Goal: Check status: Check status

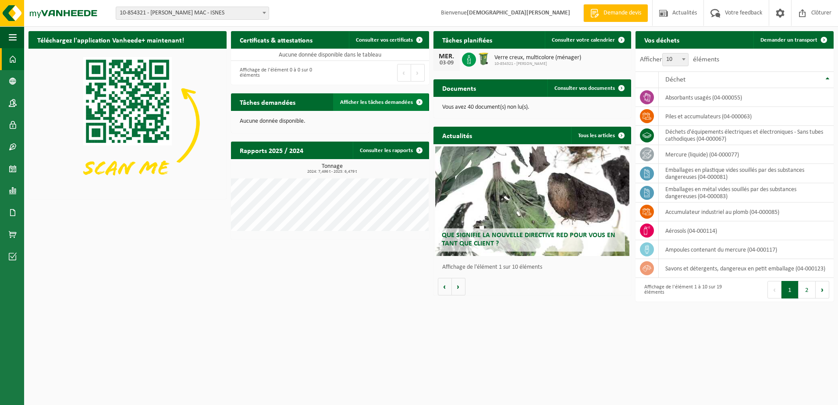
click at [397, 100] on span "Afficher les tâches demandées" at bounding box center [376, 102] width 73 height 6
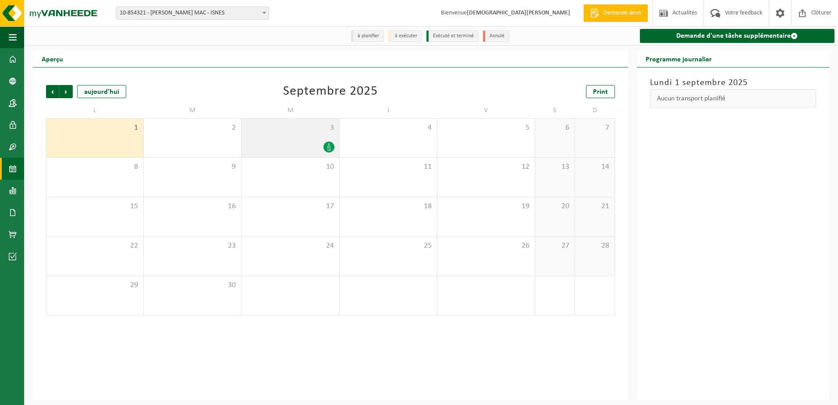
click at [283, 130] on span "3" at bounding box center [290, 128] width 89 height 10
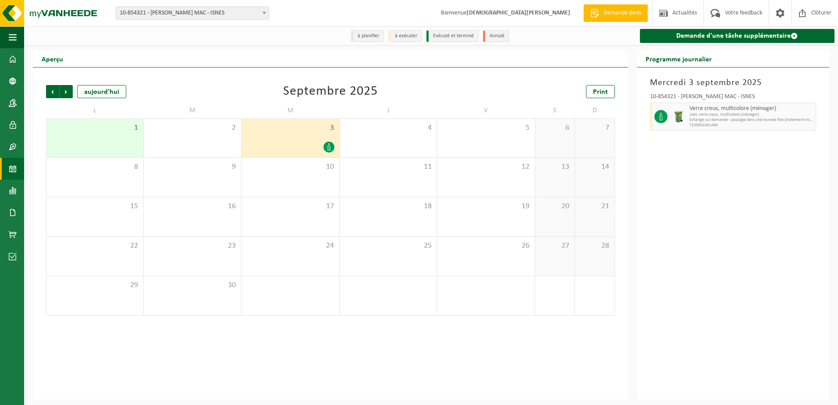
click at [740, 252] on div "Mercredi 3 septembre 2025 10-854321 - ELIA CRÉALYS MAC - ISNES Verre creux, mul…" at bounding box center [733, 233] width 192 height 332
click at [13, 58] on span at bounding box center [13, 59] width 8 height 22
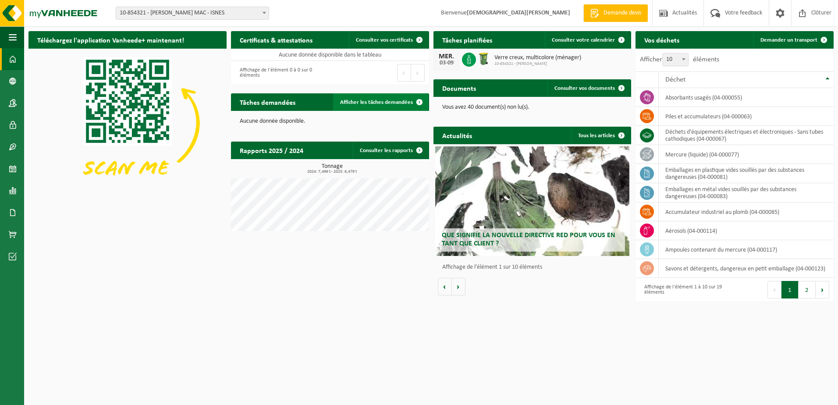
click at [388, 102] on span "Afficher les tâches demandées" at bounding box center [376, 102] width 73 height 6
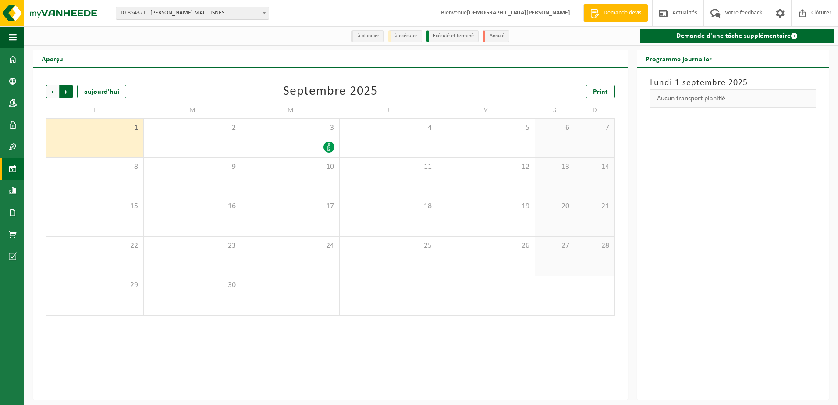
click at [54, 92] on span "Précédent" at bounding box center [52, 91] width 13 height 13
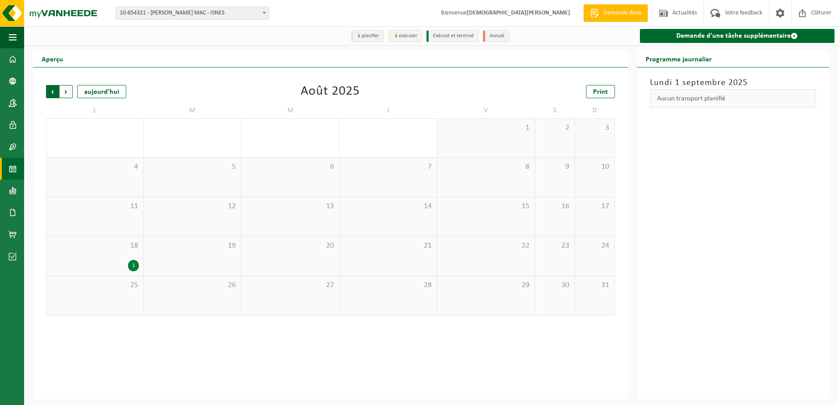
click at [65, 93] on span "Suivant" at bounding box center [66, 91] width 13 height 13
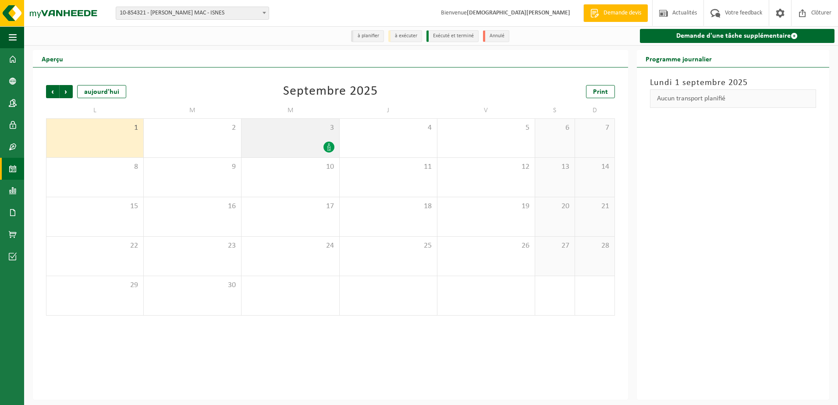
click at [327, 146] on icon at bounding box center [328, 146] width 7 height 7
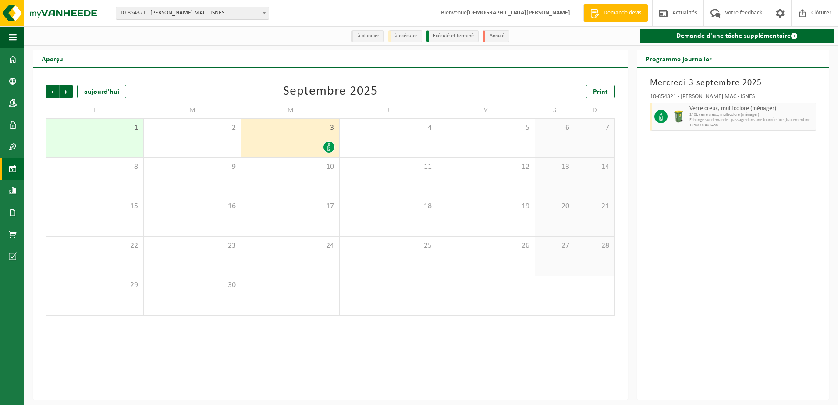
click at [710, 182] on div "[DATE] 10-854321 - [PERSON_NAME] MAC - ISNES Verre creux, multicolore (ménager)…" at bounding box center [733, 233] width 192 height 332
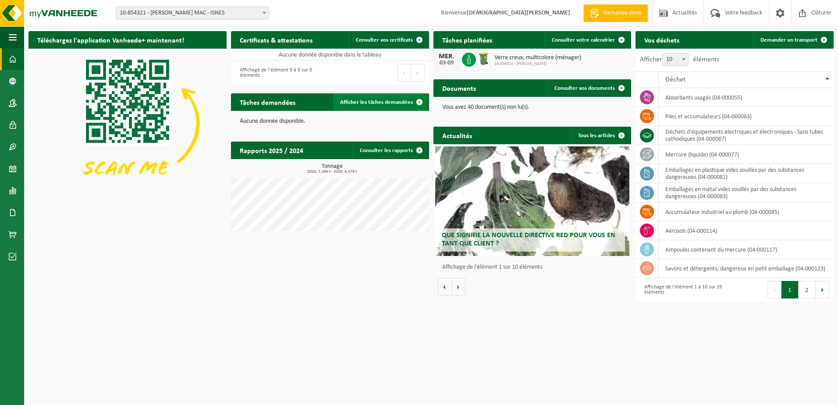
click at [420, 101] on span at bounding box center [420, 102] width 18 height 18
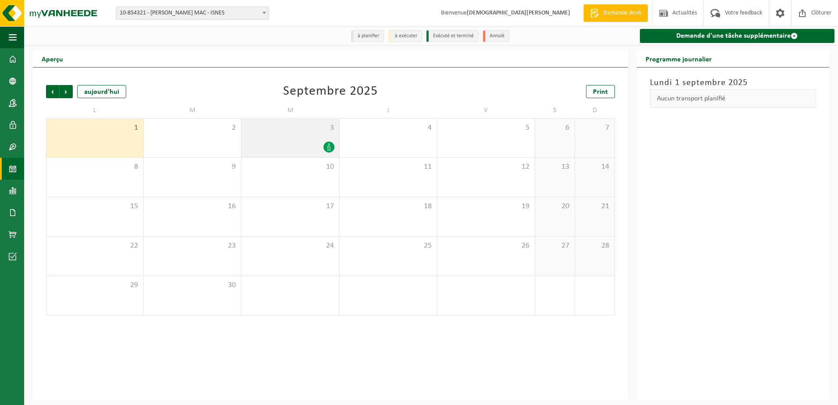
click at [309, 141] on div "3" at bounding box center [289, 138] width 97 height 39
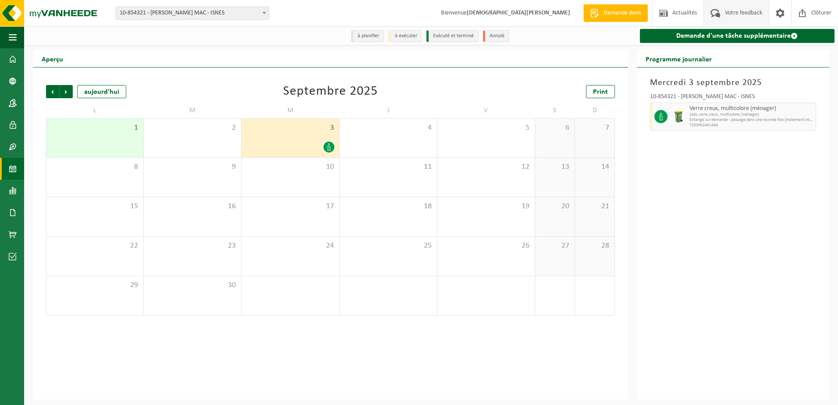
click at [735, 10] on span "Votre feedback" at bounding box center [744, 13] width 42 height 26
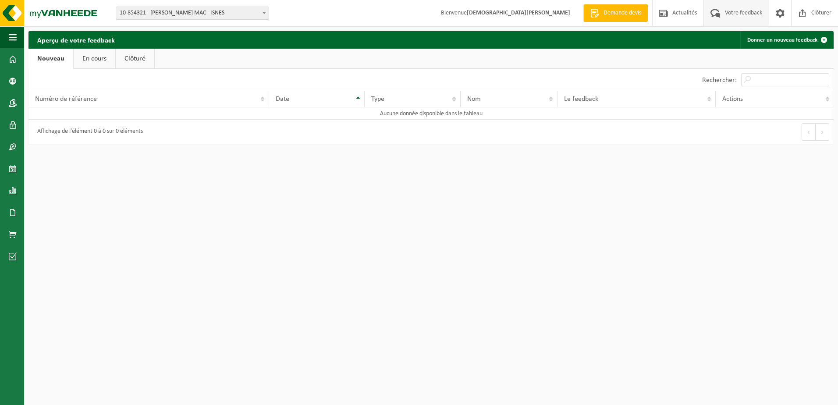
click at [136, 60] on link "Clôturé" at bounding box center [135, 59] width 39 height 20
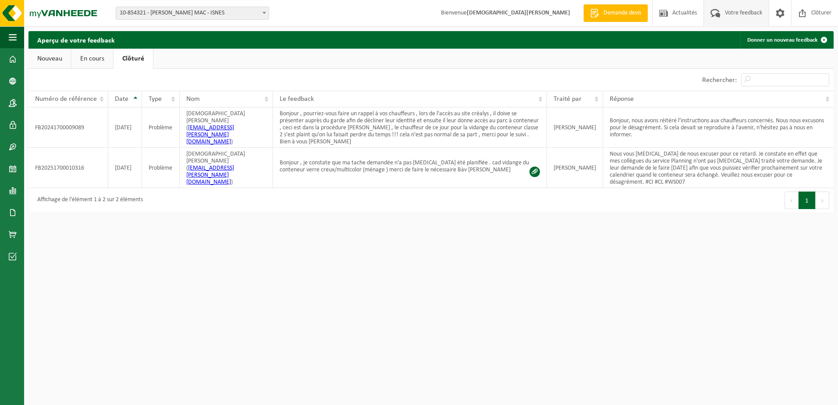
click at [499, 271] on html "Site: 10-854321 - ELIA CRÉALYS MAC - ISNES 10-859403 - ELIA CRÉALYS FACILITIES …" at bounding box center [419, 202] width 838 height 405
click at [92, 57] on link "En cours" at bounding box center [92, 59] width 42 height 20
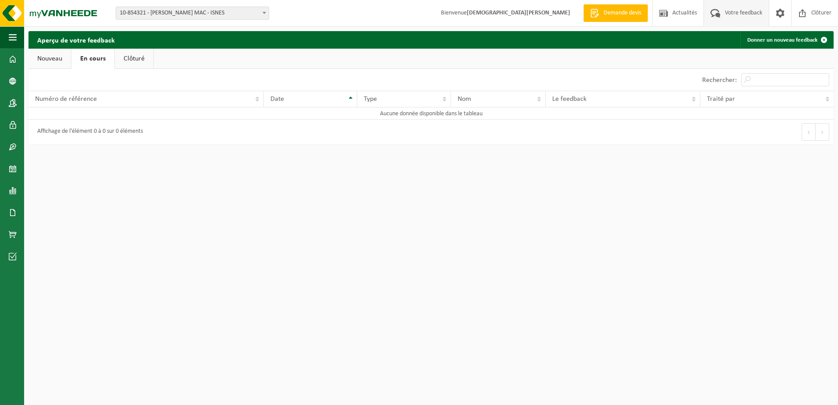
click at [54, 57] on link "Nouveau" at bounding box center [49, 59] width 43 height 20
click at [11, 58] on span at bounding box center [13, 59] width 8 height 22
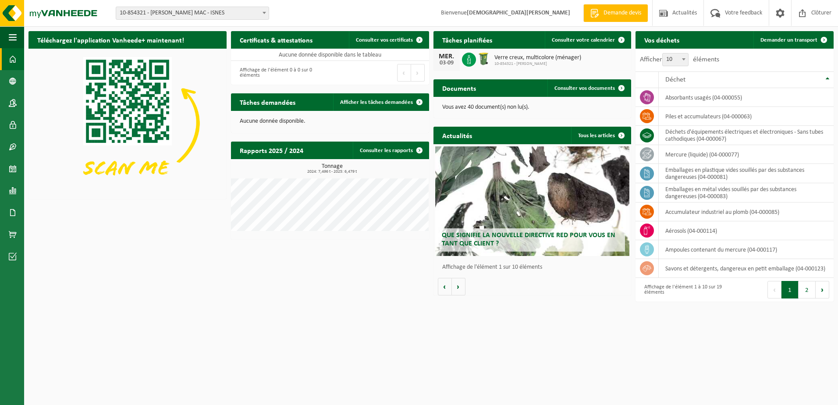
click at [464, 42] on h2 "Tâches planifiées" at bounding box center [466, 39] width 67 height 17
click at [622, 39] on span at bounding box center [622, 40] width 18 height 18
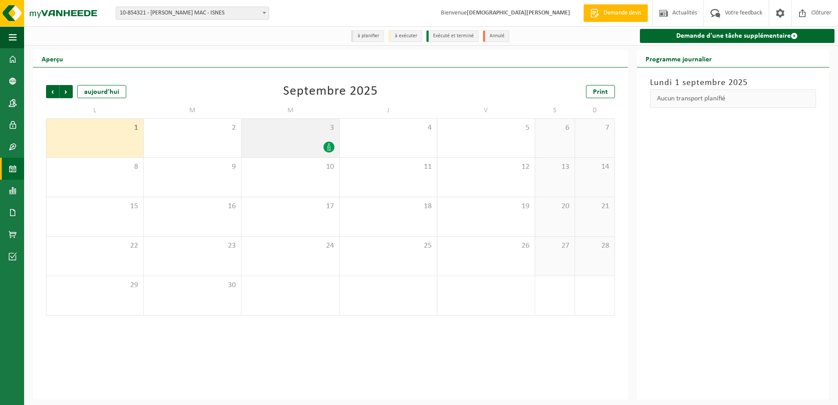
click at [273, 138] on div "3" at bounding box center [289, 138] width 97 height 39
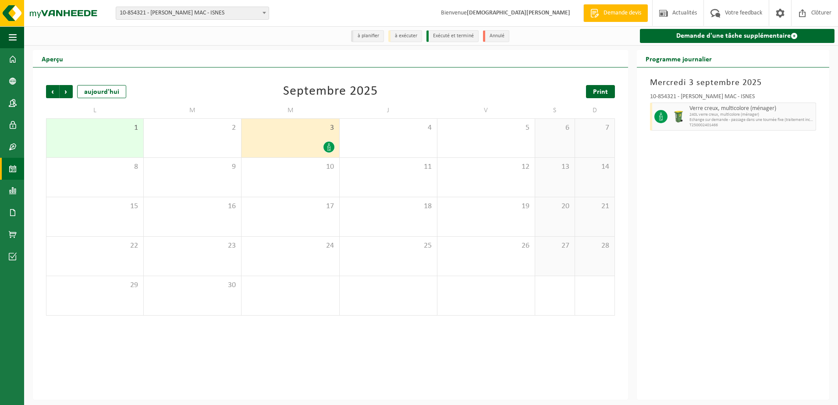
click at [602, 94] on span "Print" at bounding box center [600, 92] width 15 height 7
click at [264, 12] on b at bounding box center [265, 13] width 4 height 2
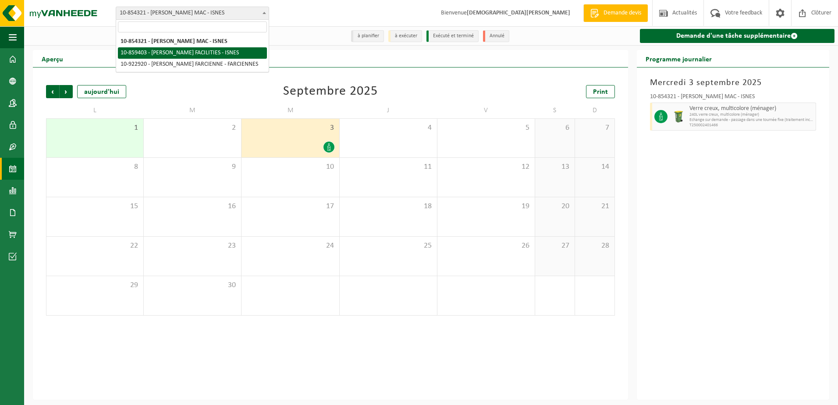
select select "99651"
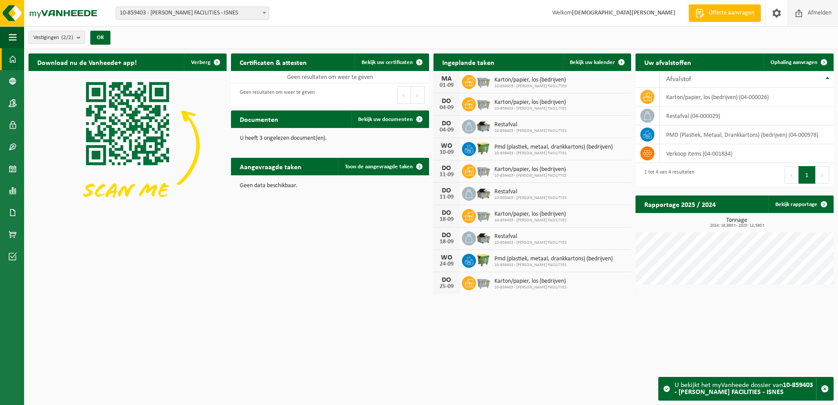
click at [816, 12] on span "Afmelden" at bounding box center [820, 13] width 28 height 26
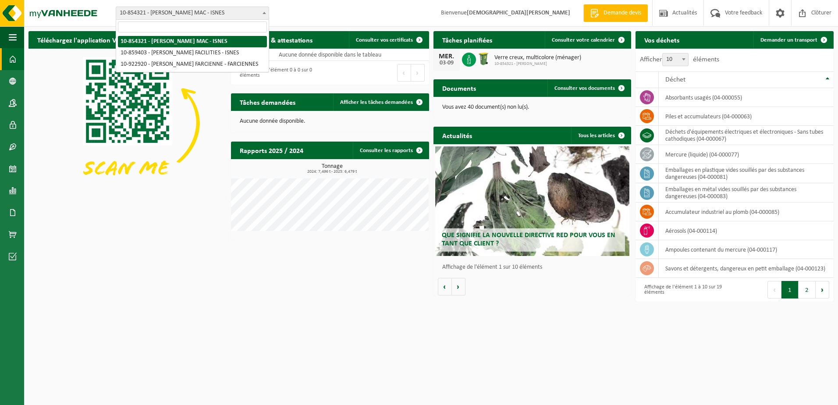
click at [264, 12] on b at bounding box center [265, 13] width 4 height 2
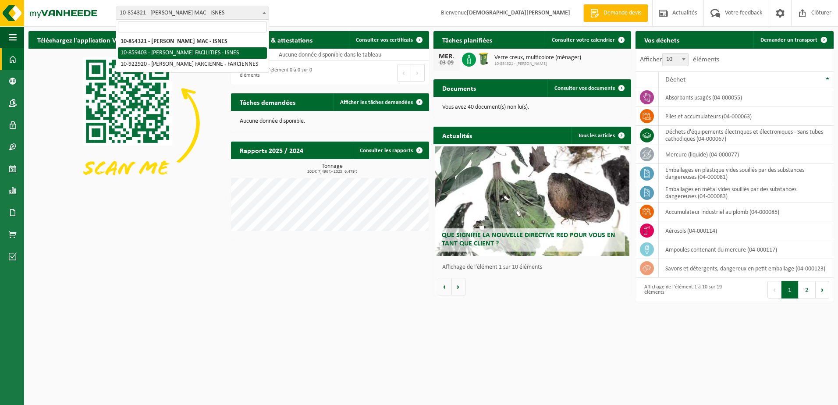
select select "99651"
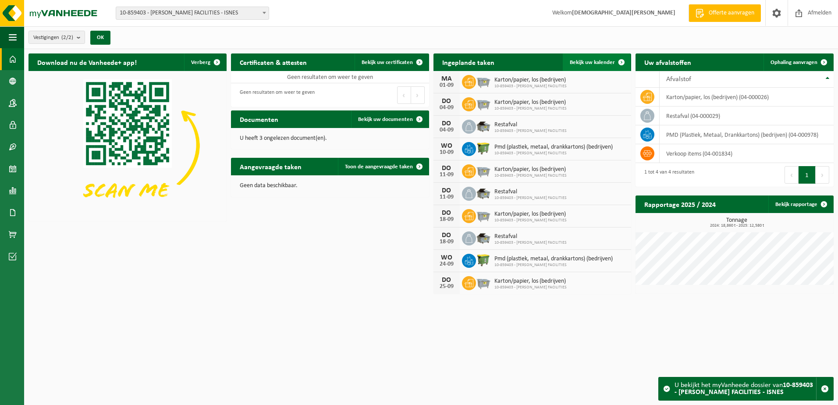
click at [605, 62] on span "Bekijk uw kalender" at bounding box center [592, 63] width 45 height 6
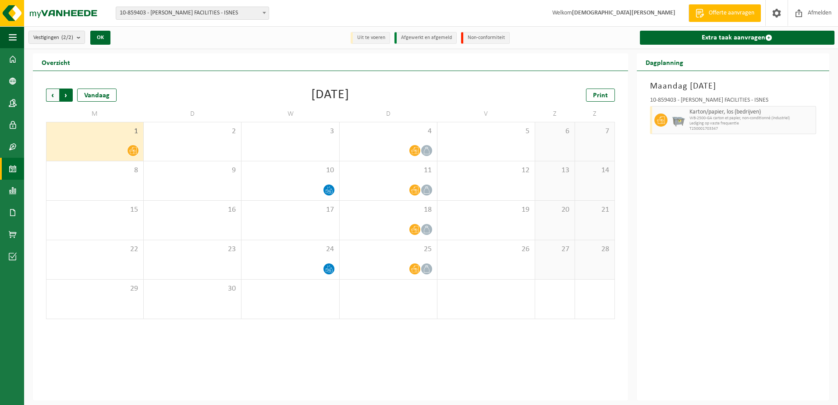
click at [53, 95] on span "Vorige" at bounding box center [52, 95] width 13 height 13
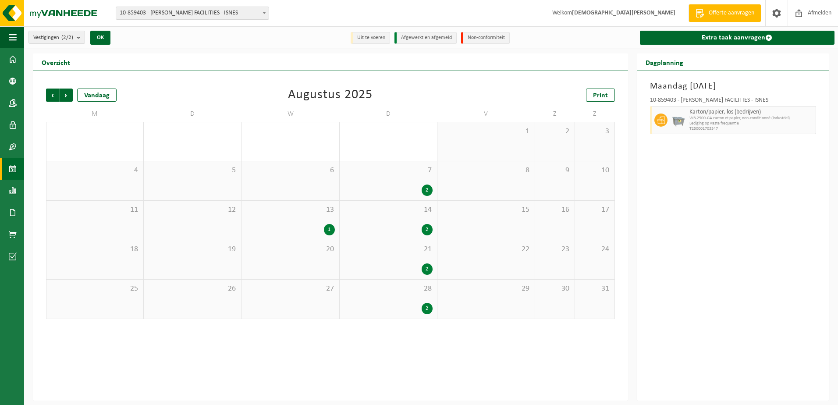
click at [426, 308] on div "2" at bounding box center [427, 308] width 11 height 11
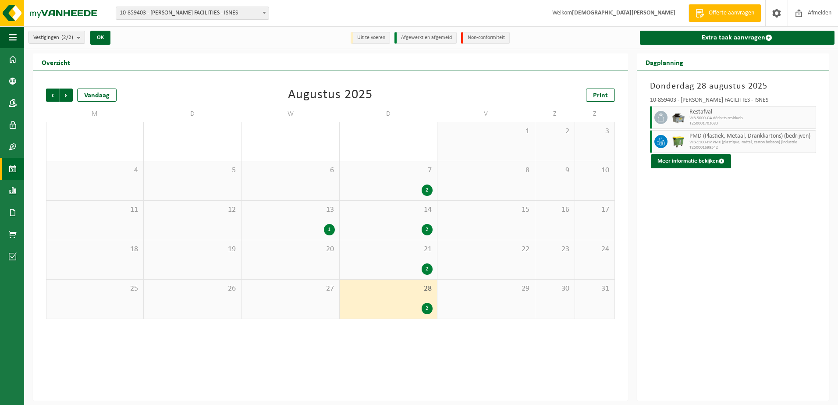
click at [426, 270] on div "2" at bounding box center [427, 268] width 11 height 11
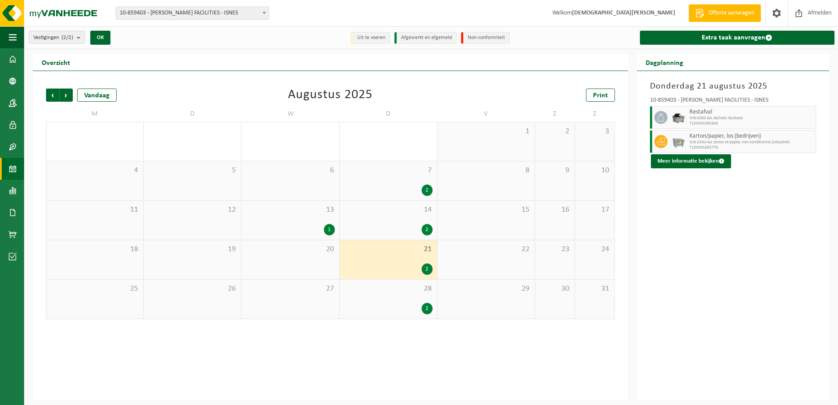
click at [426, 229] on div "2" at bounding box center [427, 229] width 11 height 11
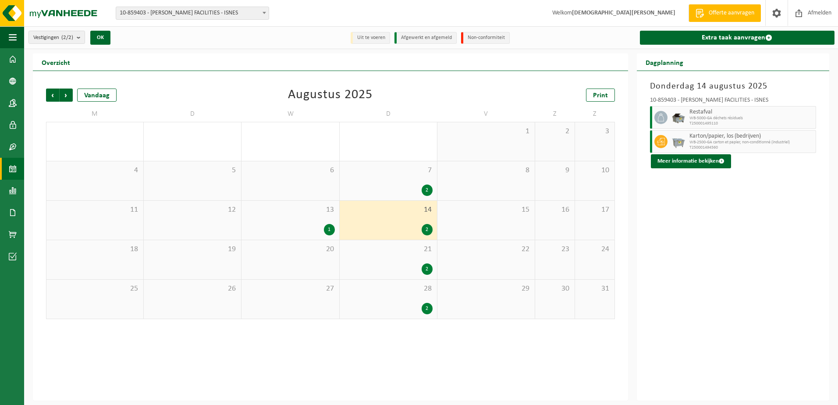
click at [430, 186] on div "2" at bounding box center [427, 190] width 11 height 11
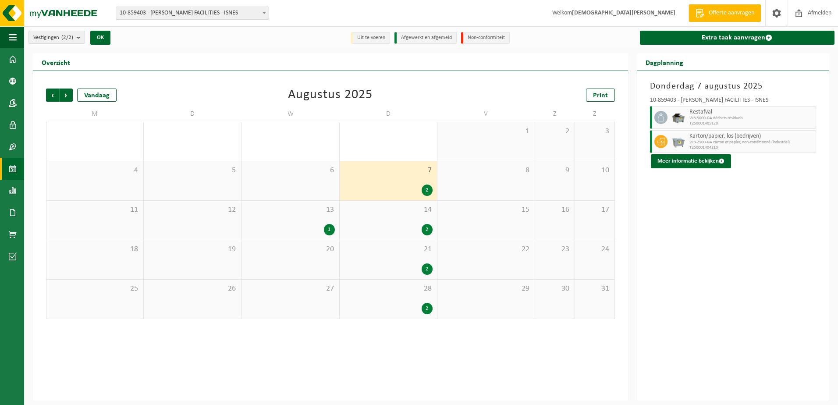
click at [328, 230] on div "1" at bounding box center [329, 229] width 11 height 11
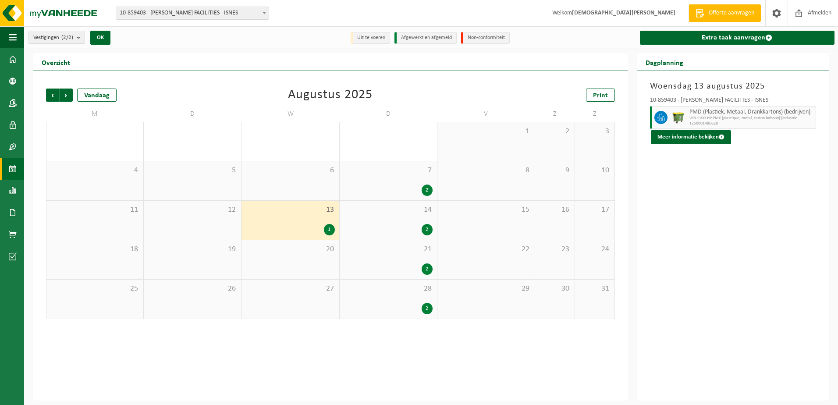
click at [426, 190] on div "2" at bounding box center [427, 190] width 11 height 11
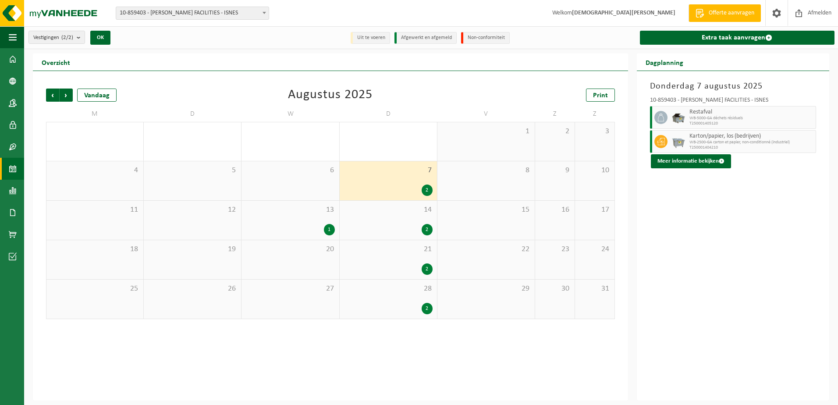
click at [430, 229] on div "2" at bounding box center [427, 229] width 11 height 11
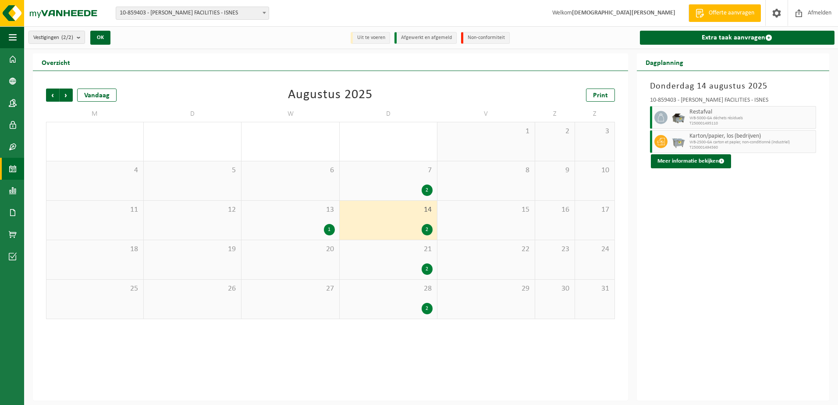
click at [427, 268] on div "2" at bounding box center [427, 268] width 11 height 11
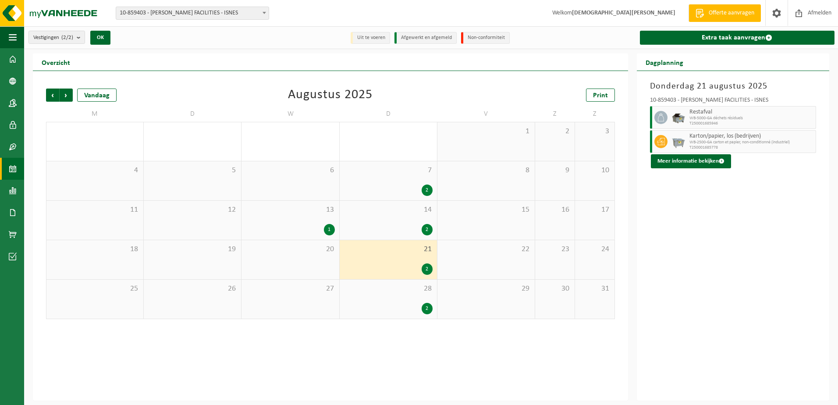
click at [426, 310] on div "2" at bounding box center [427, 308] width 11 height 11
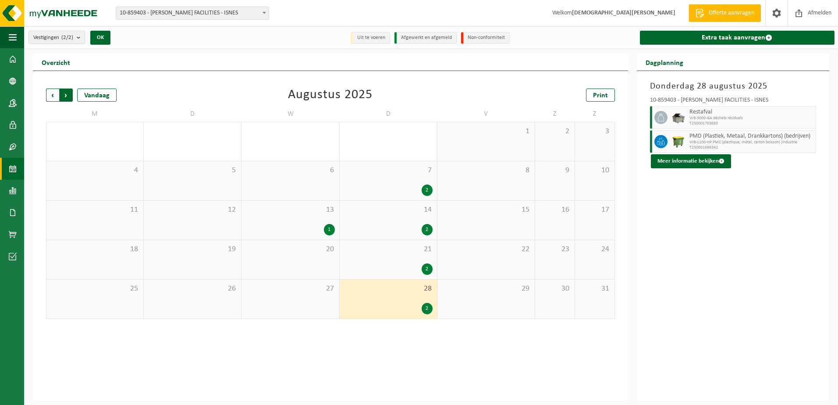
click at [53, 97] on span "Vorige" at bounding box center [52, 95] width 13 height 13
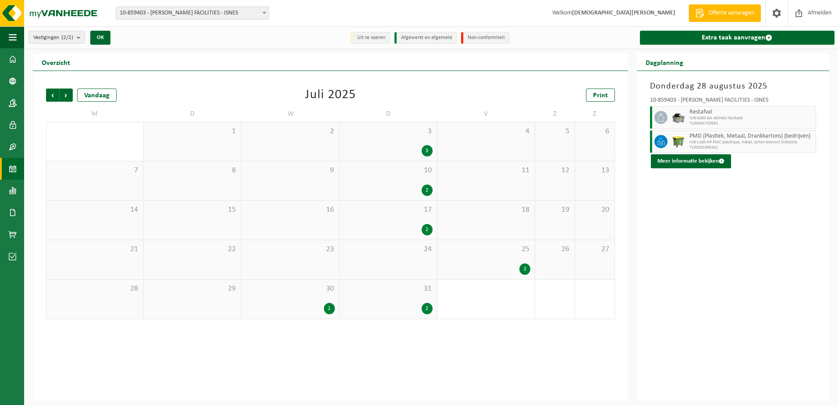
click at [430, 306] on div "2" at bounding box center [427, 308] width 11 height 11
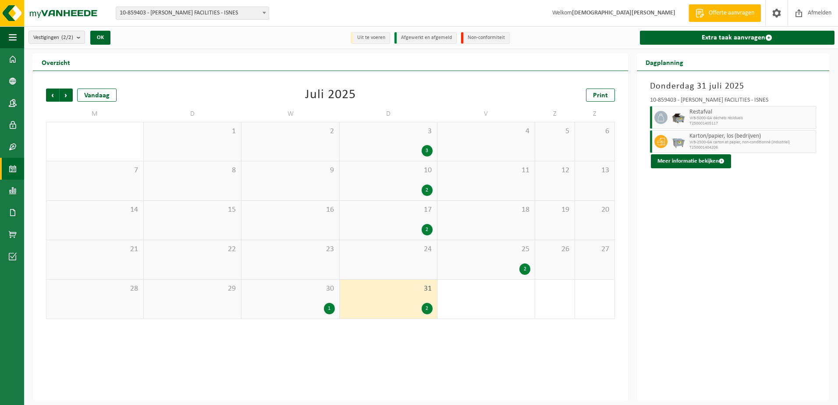
click at [426, 308] on div "2" at bounding box center [427, 308] width 11 height 11
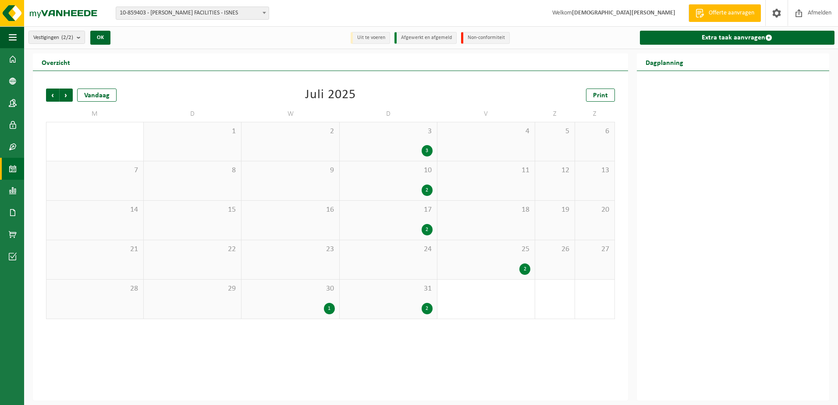
click at [426, 308] on div "2" at bounding box center [427, 308] width 11 height 11
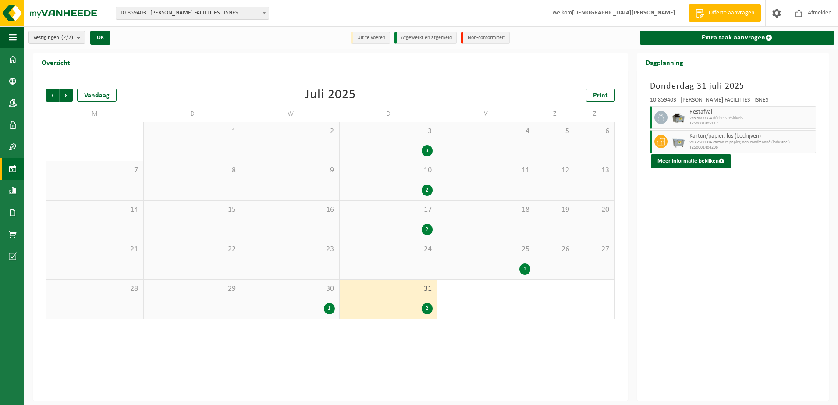
click at [526, 267] on div "2" at bounding box center [524, 268] width 11 height 11
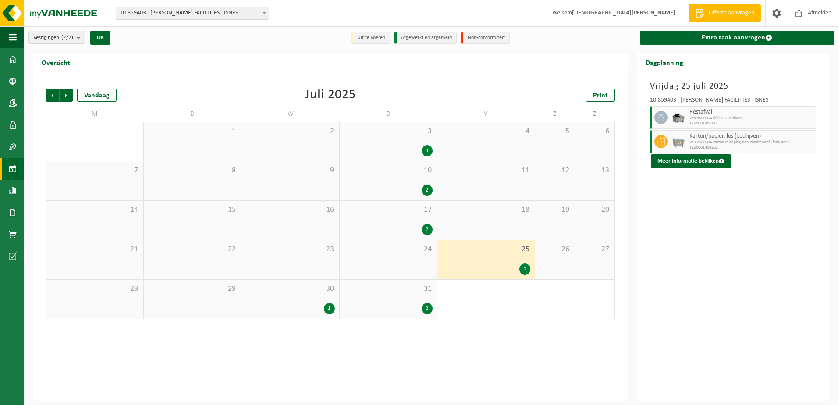
click at [425, 228] on div "2" at bounding box center [427, 229] width 11 height 11
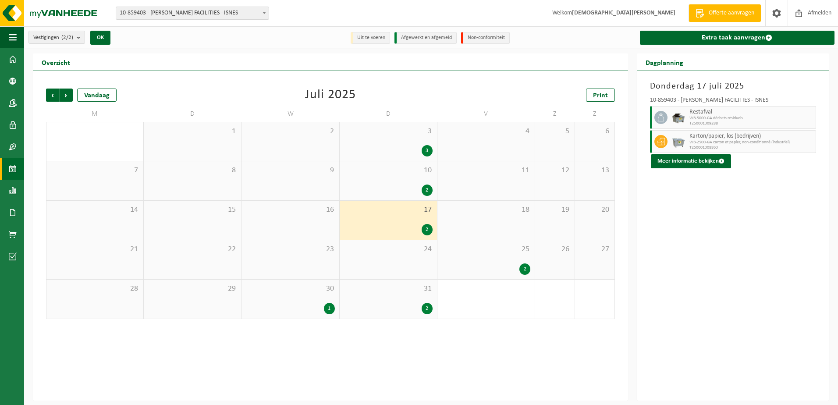
click at [426, 187] on div "2" at bounding box center [427, 190] width 11 height 11
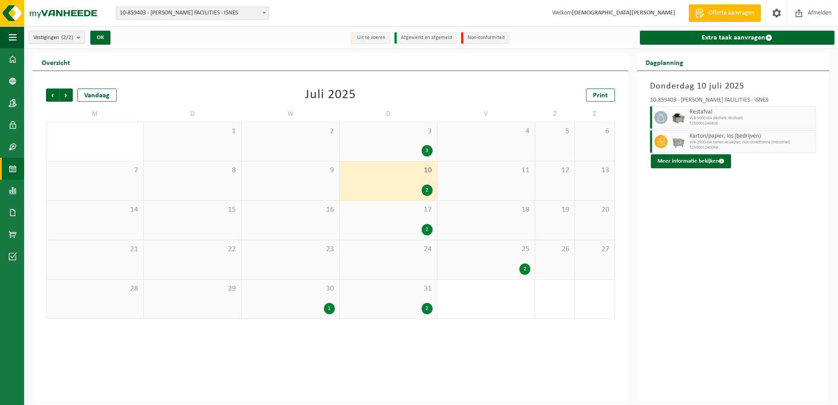
click at [429, 151] on div "3" at bounding box center [427, 150] width 11 height 11
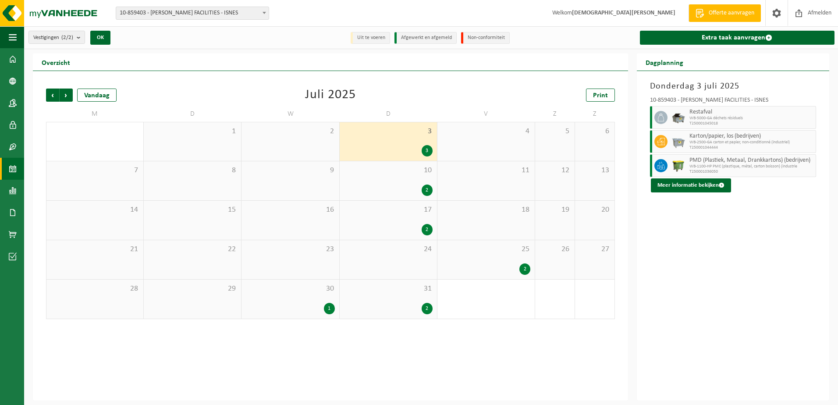
click at [430, 306] on div "2" at bounding box center [427, 308] width 11 height 11
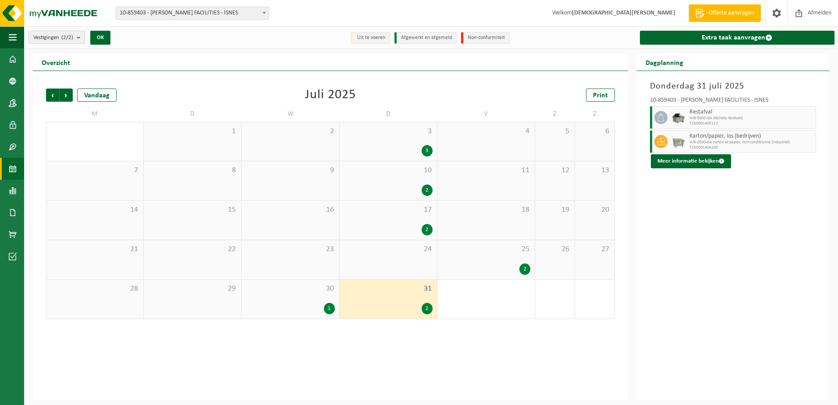
click at [327, 307] on div "1" at bounding box center [329, 308] width 11 height 11
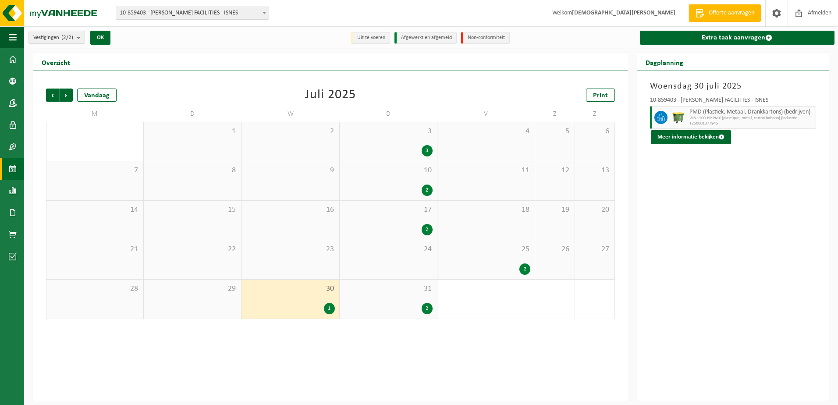
click at [524, 267] on div "2" at bounding box center [524, 268] width 11 height 11
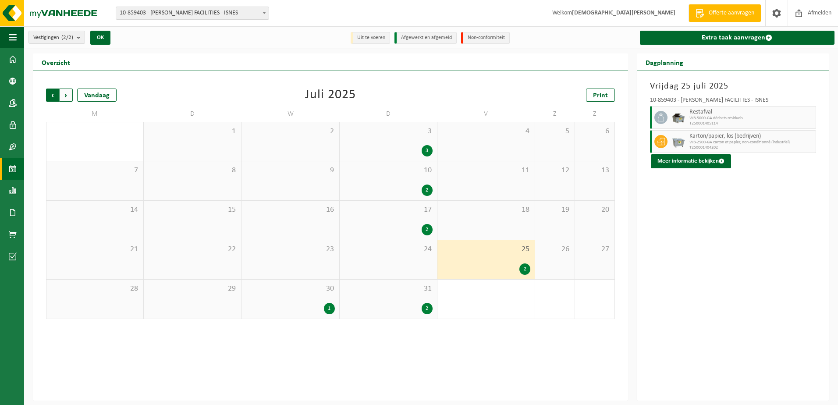
click at [65, 96] on span "Volgende" at bounding box center [66, 95] width 13 height 13
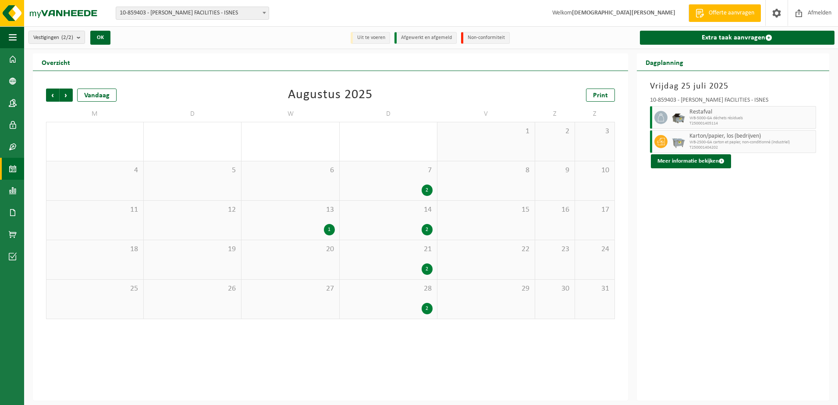
click at [65, 96] on span "Volgende" at bounding box center [66, 95] width 13 height 13
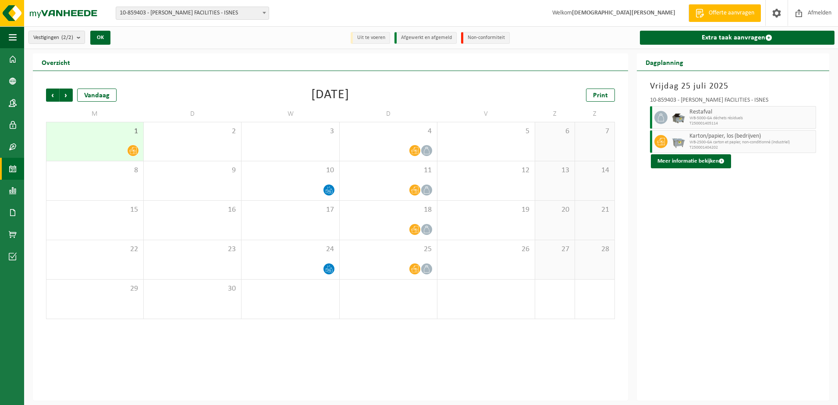
click at [263, 13] on b at bounding box center [265, 13] width 4 height 2
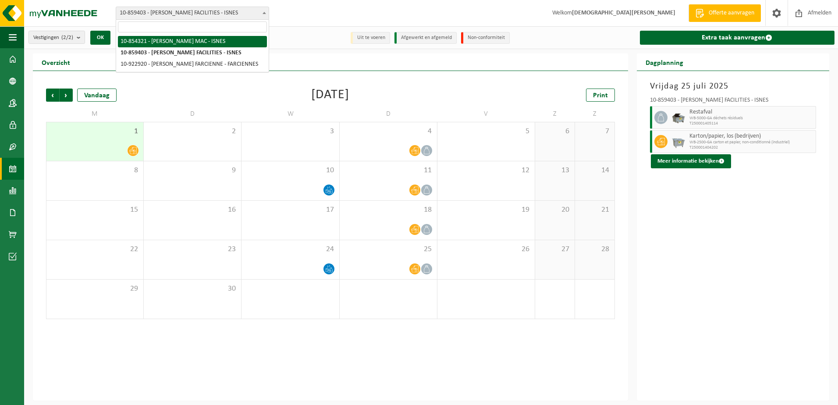
select select "97869"
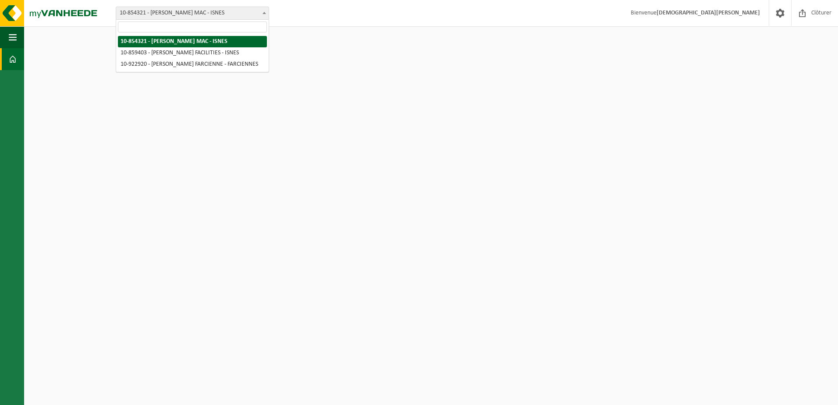
click at [261, 14] on span at bounding box center [264, 12] width 9 height 11
